Goal: Task Accomplishment & Management: Manage account settings

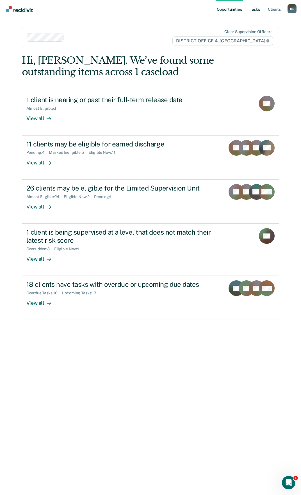
click at [257, 5] on link "Tasks" at bounding box center [254, 9] width 12 height 18
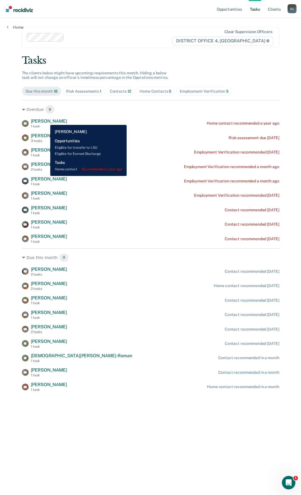
click at [46, 121] on span "[PERSON_NAME]" at bounding box center [49, 120] width 36 height 5
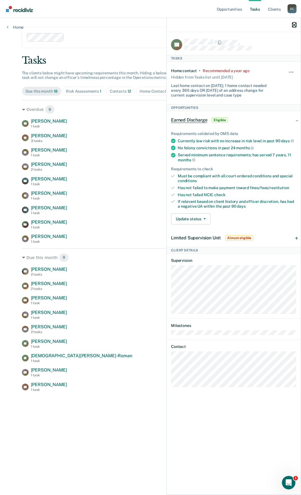
click at [294, 26] on icon "button" at bounding box center [294, 25] width 4 height 4
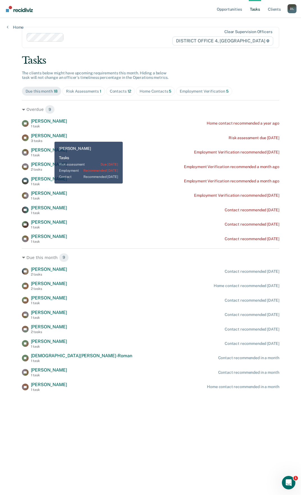
click at [50, 137] on span "[PERSON_NAME]" at bounding box center [49, 135] width 36 height 5
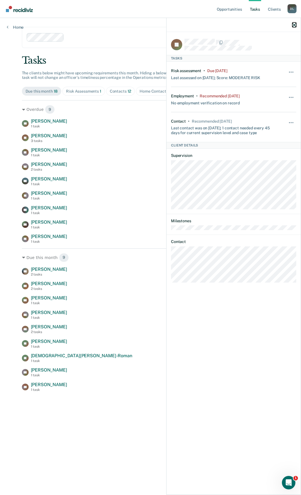
click at [295, 24] on icon "button" at bounding box center [294, 25] width 4 height 4
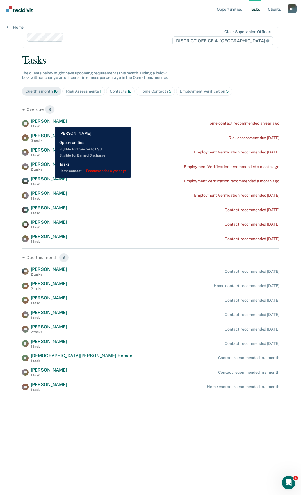
click at [50, 122] on span "[PERSON_NAME]" at bounding box center [49, 120] width 36 height 5
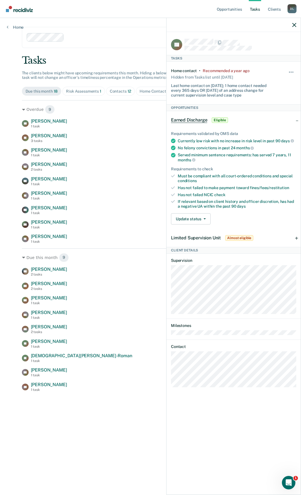
click at [294, 27] on div at bounding box center [233, 25] width 134 height 14
click at [295, 24] on icon "button" at bounding box center [294, 25] width 4 height 4
